Goal: Task Accomplishment & Management: Complete application form

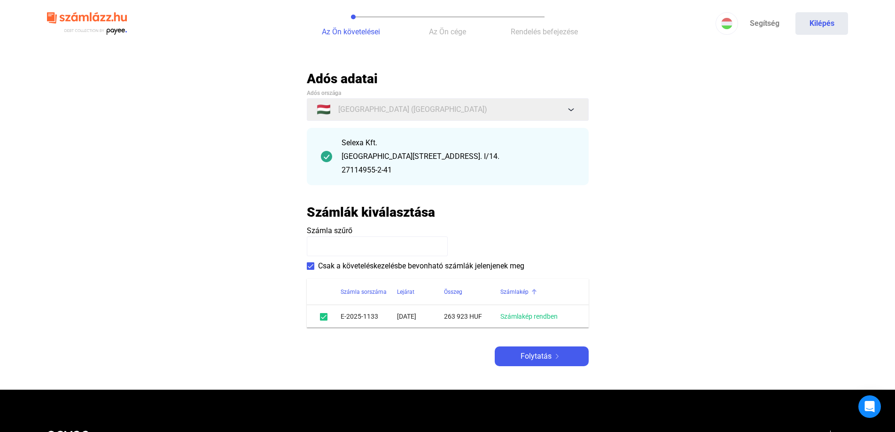
scroll to position [47, 0]
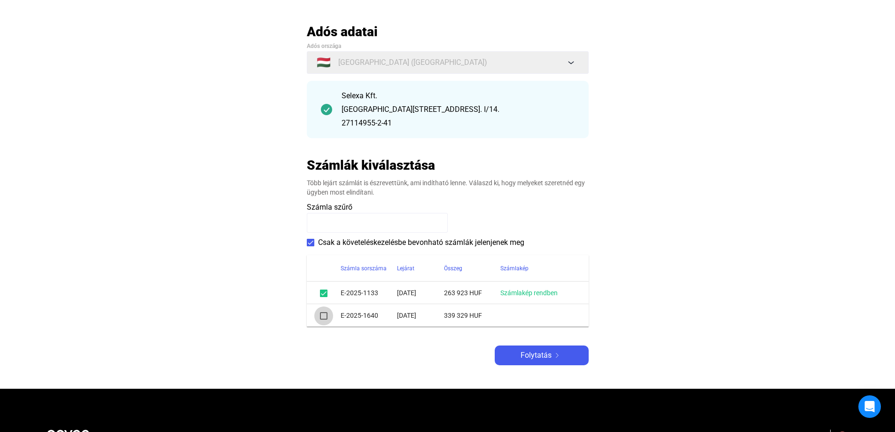
click at [324, 315] on span at bounding box center [324, 316] width 8 height 8
click at [543, 361] on span "Folytatás" at bounding box center [536, 355] width 31 height 11
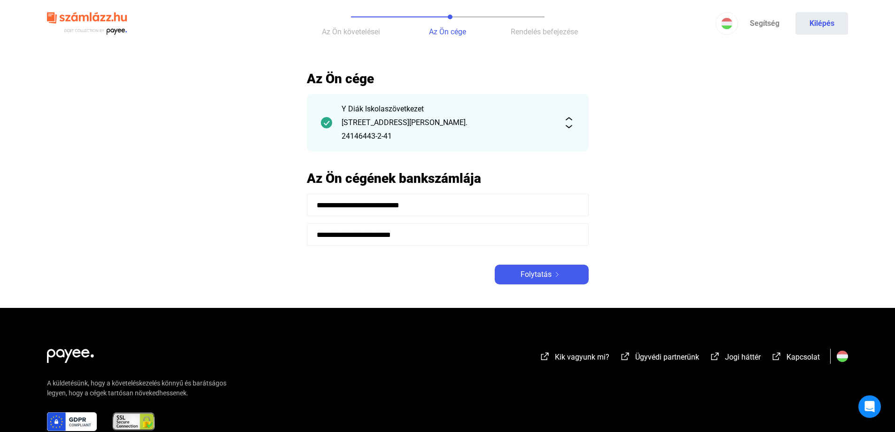
drag, startPoint x: 357, startPoint y: 204, endPoint x: 324, endPoint y: 203, distance: 32.9
click at [324, 203] on input "**********" at bounding box center [448, 205] width 282 height 23
type input "**********"
click at [697, 223] on main "**********" at bounding box center [447, 189] width 895 height 237
click at [565, 270] on div "Folytatás" at bounding box center [542, 274] width 88 height 11
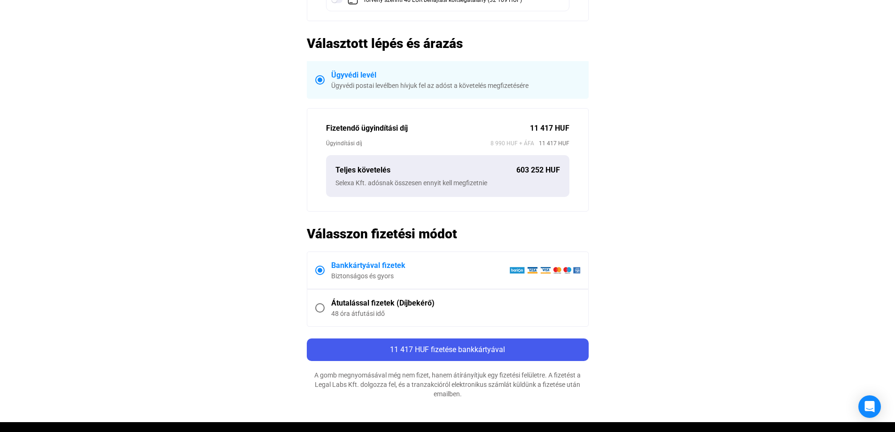
scroll to position [235, 0]
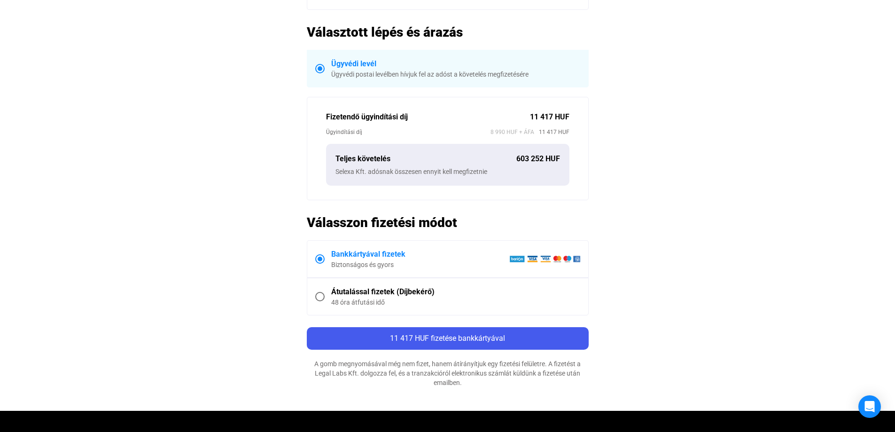
click at [324, 293] on span at bounding box center [319, 296] width 9 height 9
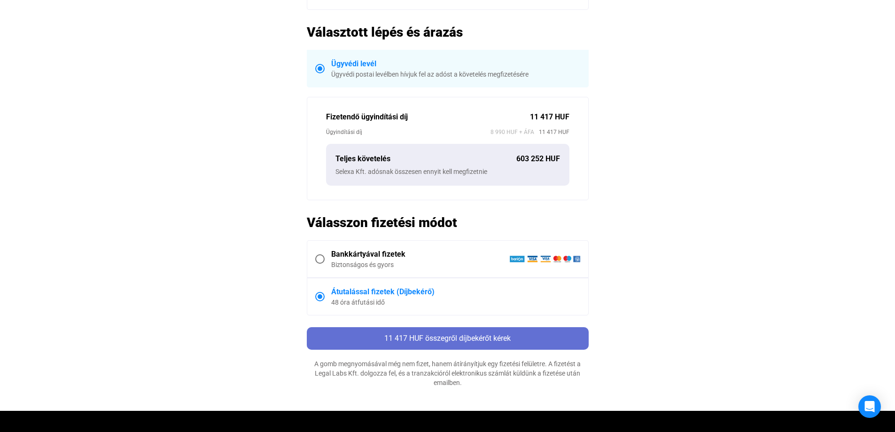
click at [471, 339] on span "11 417 HUF összegről díjbekérőt kérek" at bounding box center [447, 338] width 126 height 9
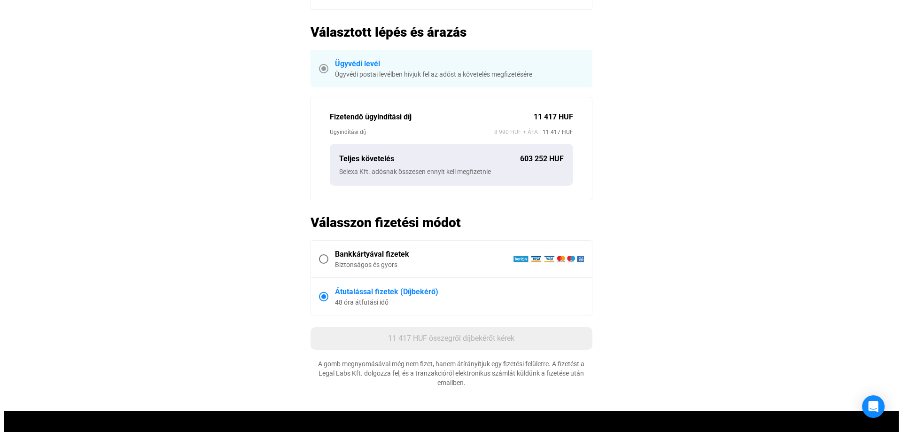
scroll to position [0, 0]
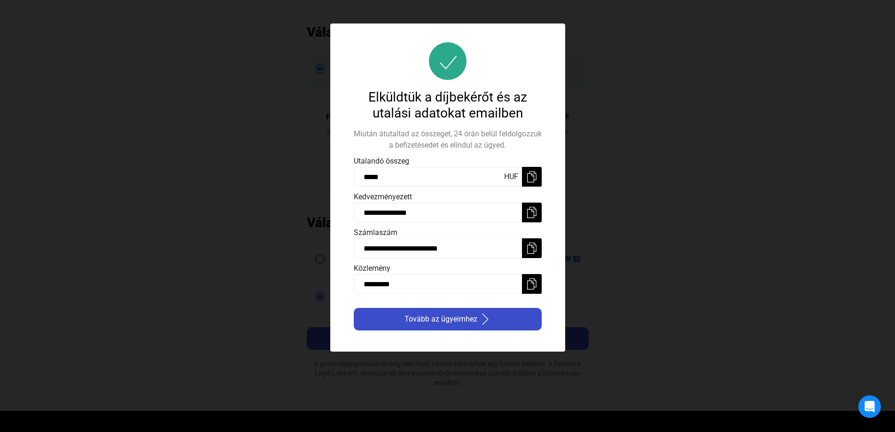
click at [502, 325] on button "Tovább az ügyeimhez" at bounding box center [448, 319] width 188 height 23
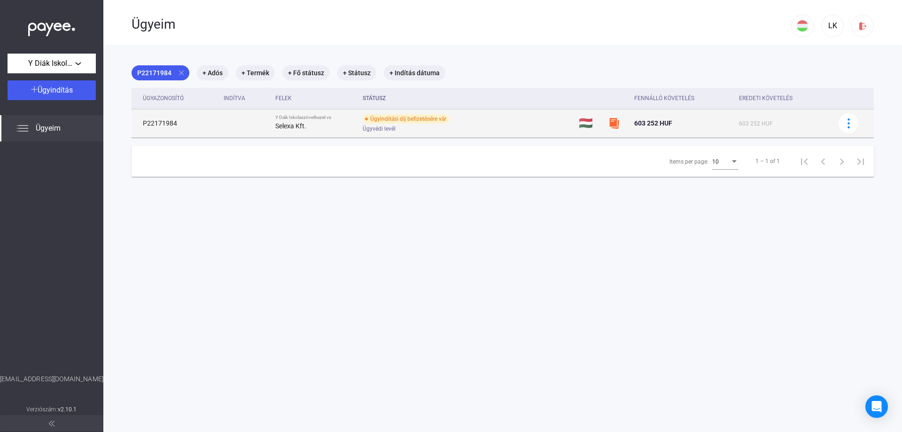
drag, startPoint x: 179, startPoint y: 123, endPoint x: 138, endPoint y: 125, distance: 40.9
click at [138, 125] on td "P22171984" at bounding box center [176, 123] width 88 height 28
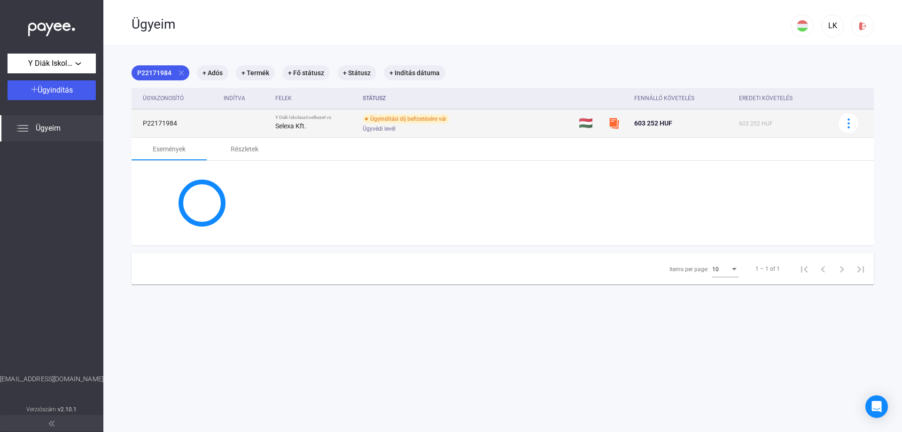
copy td "P22171984"
